Goal: Task Accomplishment & Management: Manage account settings

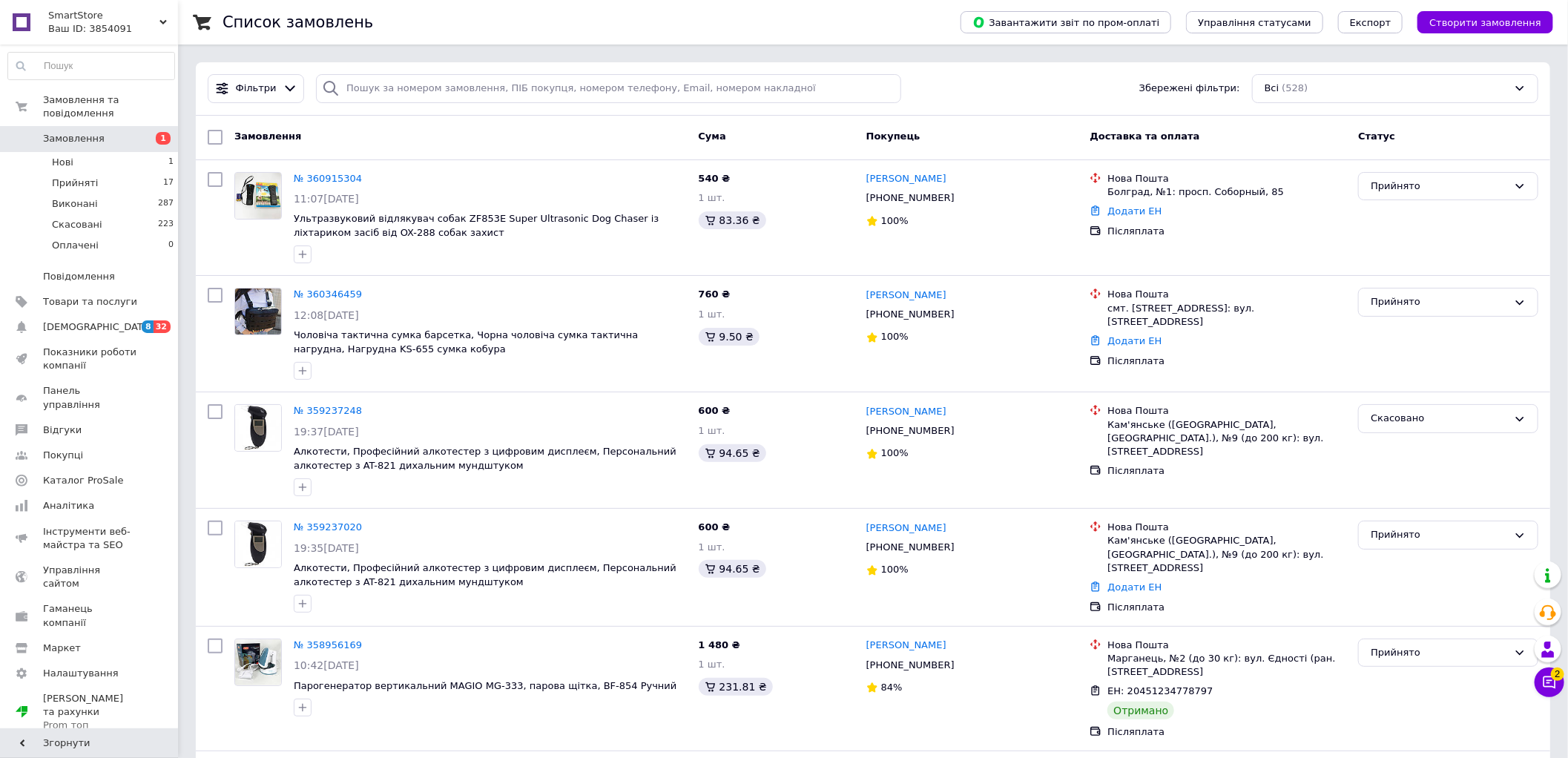
click at [122, 132] on span "Замовлення" at bounding box center [89, 139] width 94 height 13
click at [99, 325] on link "[DEMOGRAPHIC_DATA] 8 32" at bounding box center [91, 326] width 182 height 25
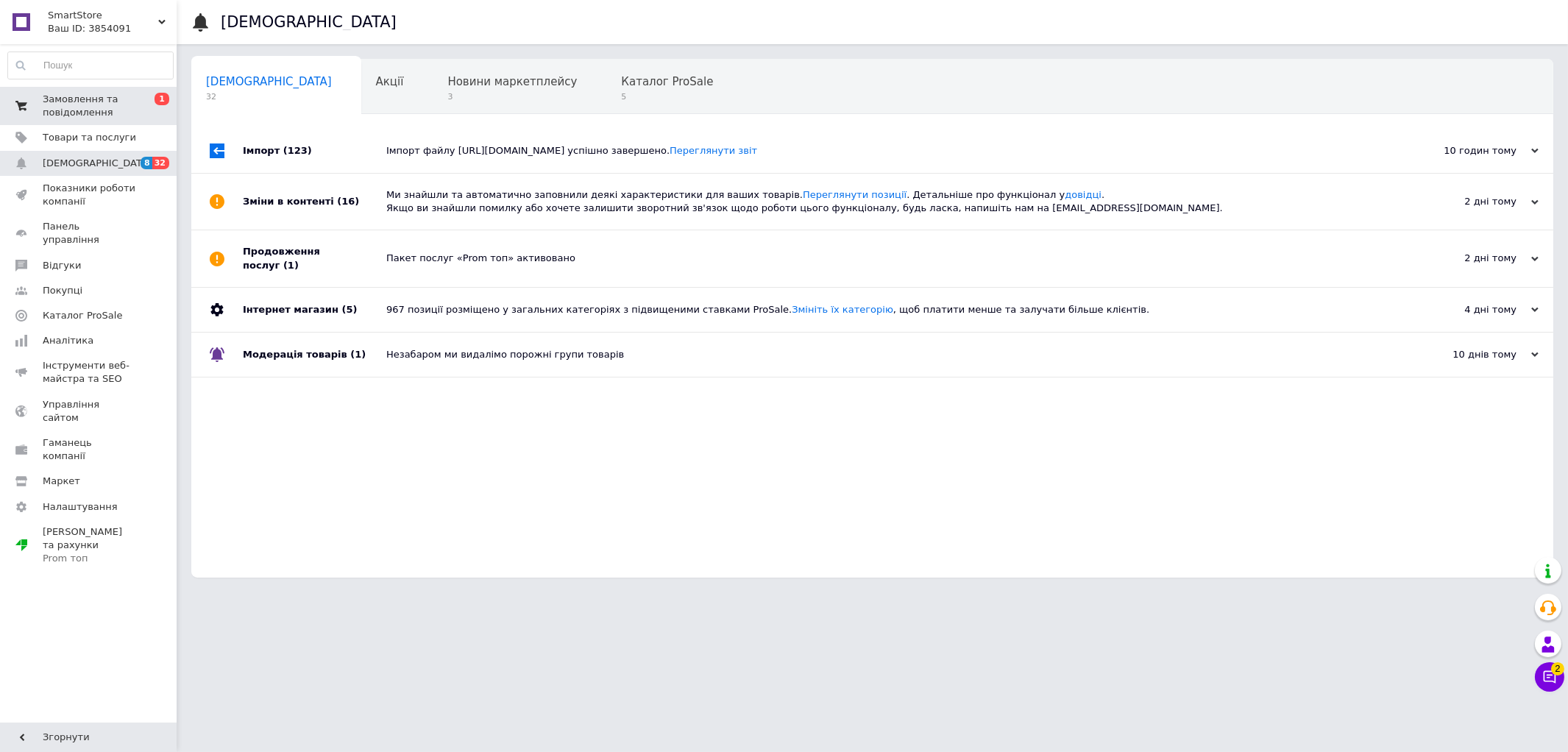
click at [155, 94] on span "1" at bounding box center [162, 98] width 15 height 12
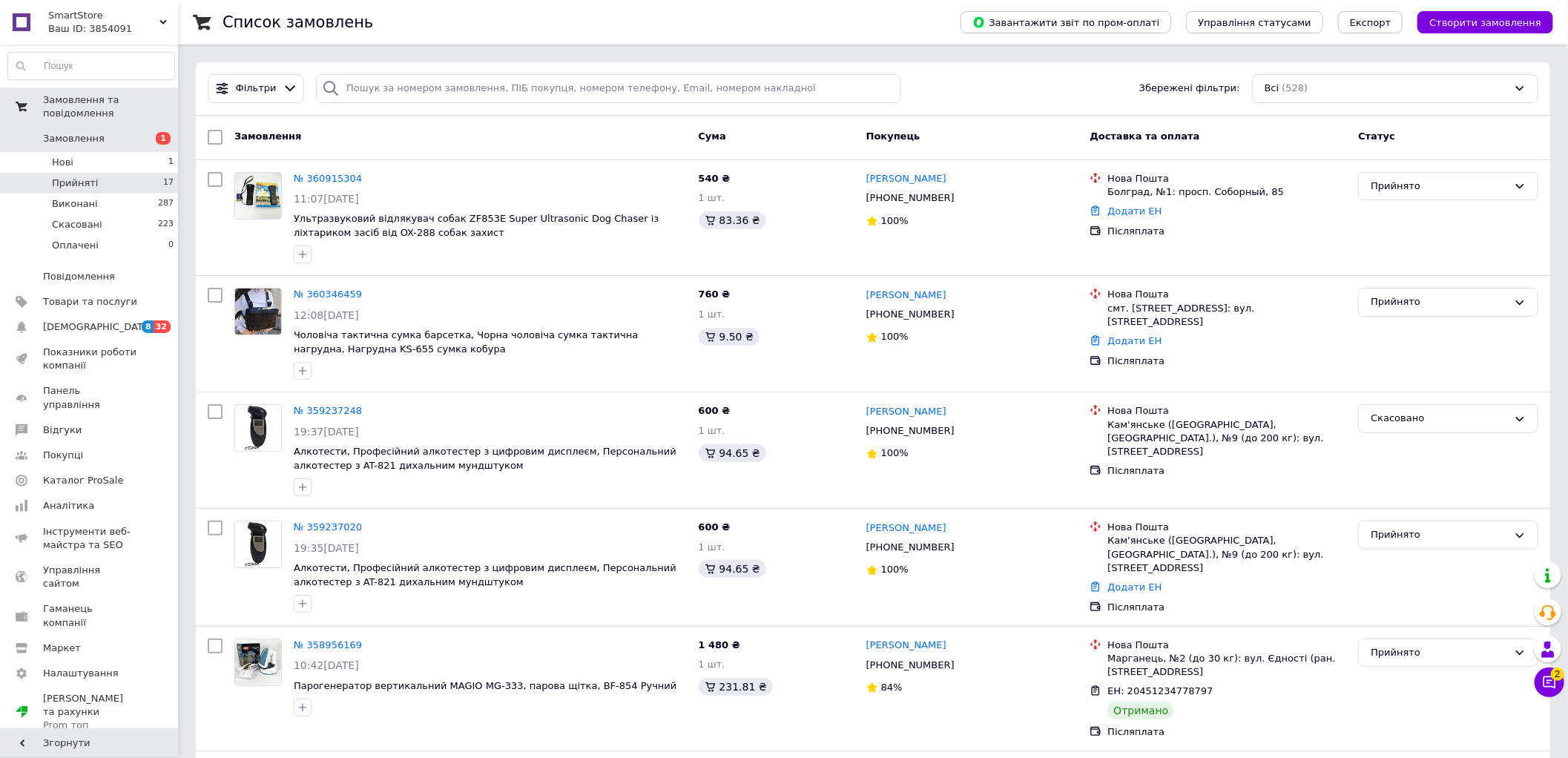
click at [149, 175] on li "Прийняті 17" at bounding box center [91, 183] width 182 height 21
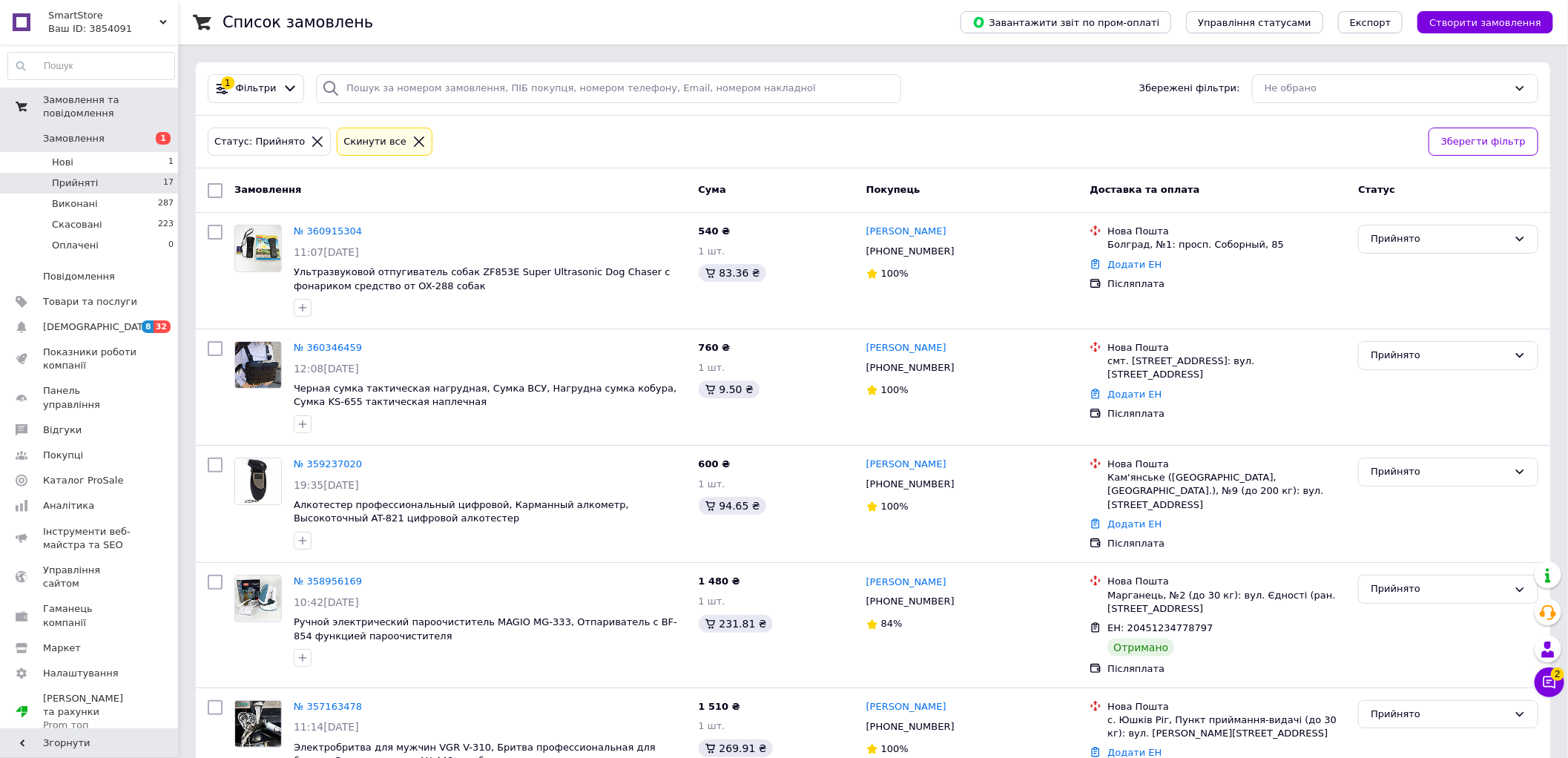
click at [1555, 677] on span "2" at bounding box center [1557, 674] width 13 height 13
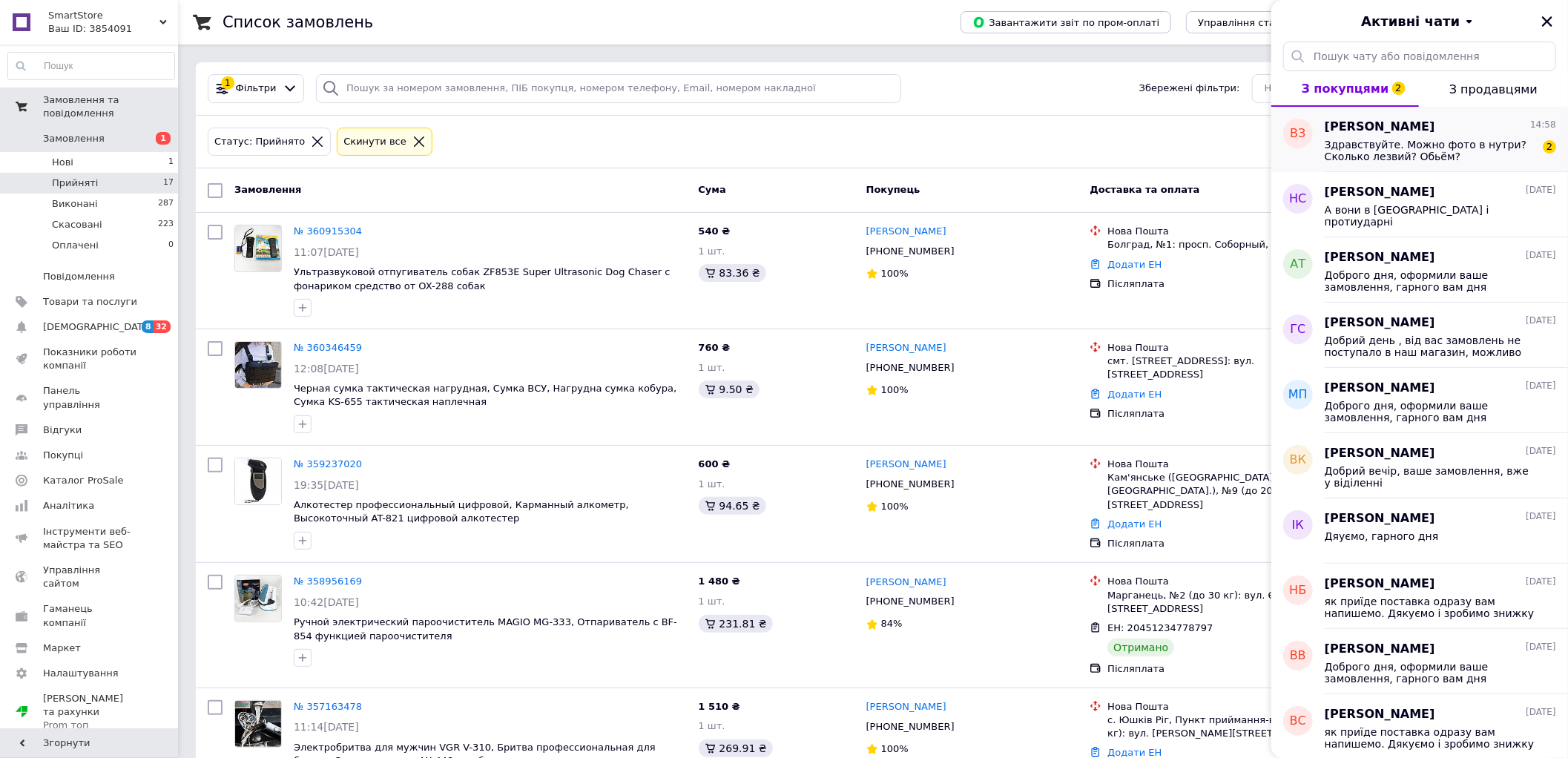
click at [1412, 159] on span "Здравствуйте. Можно фото в нутри? Сколько лезвий? Обьём?" at bounding box center [1430, 150] width 211 height 24
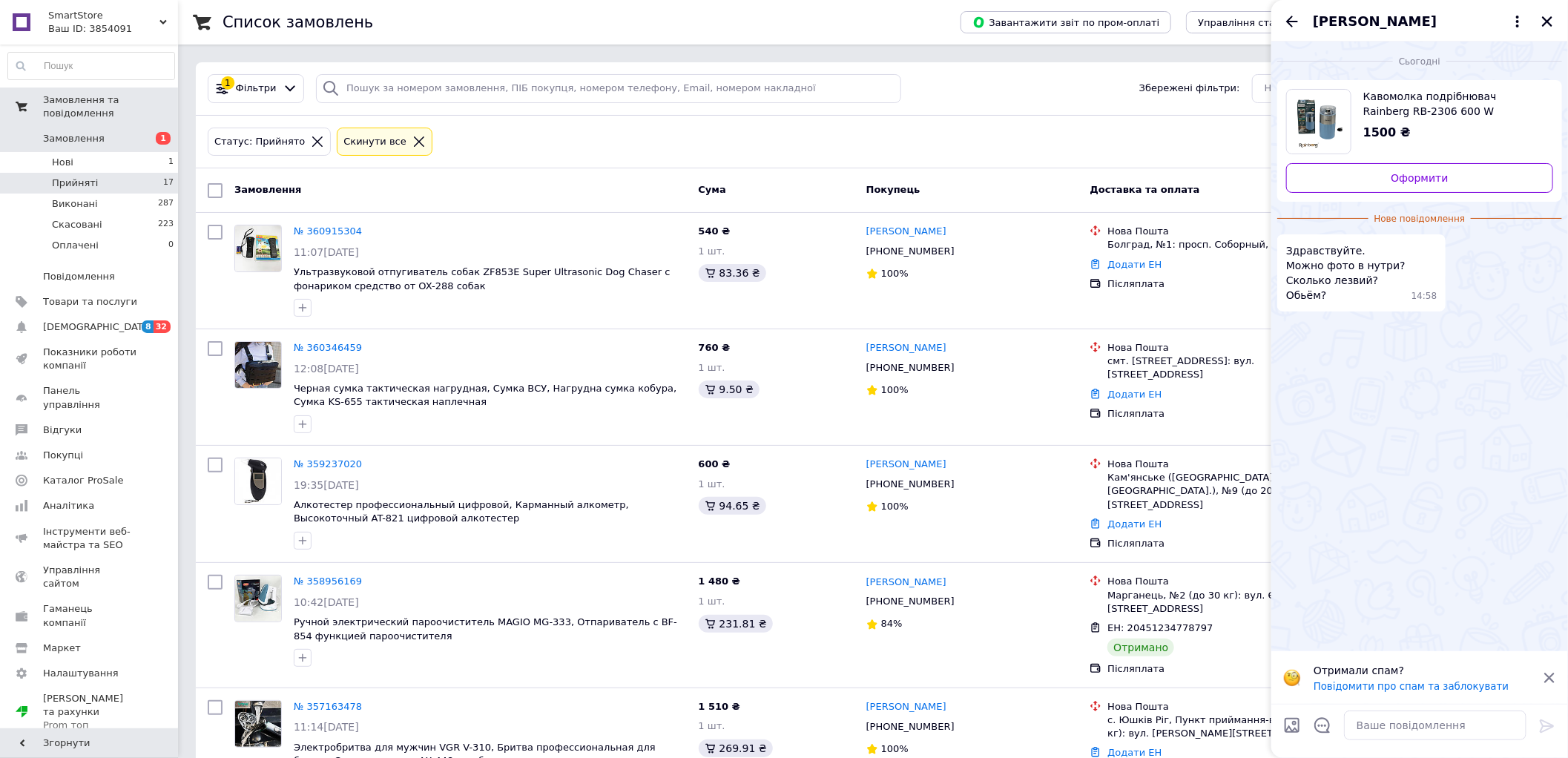
click at [1404, 103] on span "Кавомолка подрібнювач Rainberg RB-2306 600 W" at bounding box center [1452, 103] width 178 height 30
